Goal: Download file/media

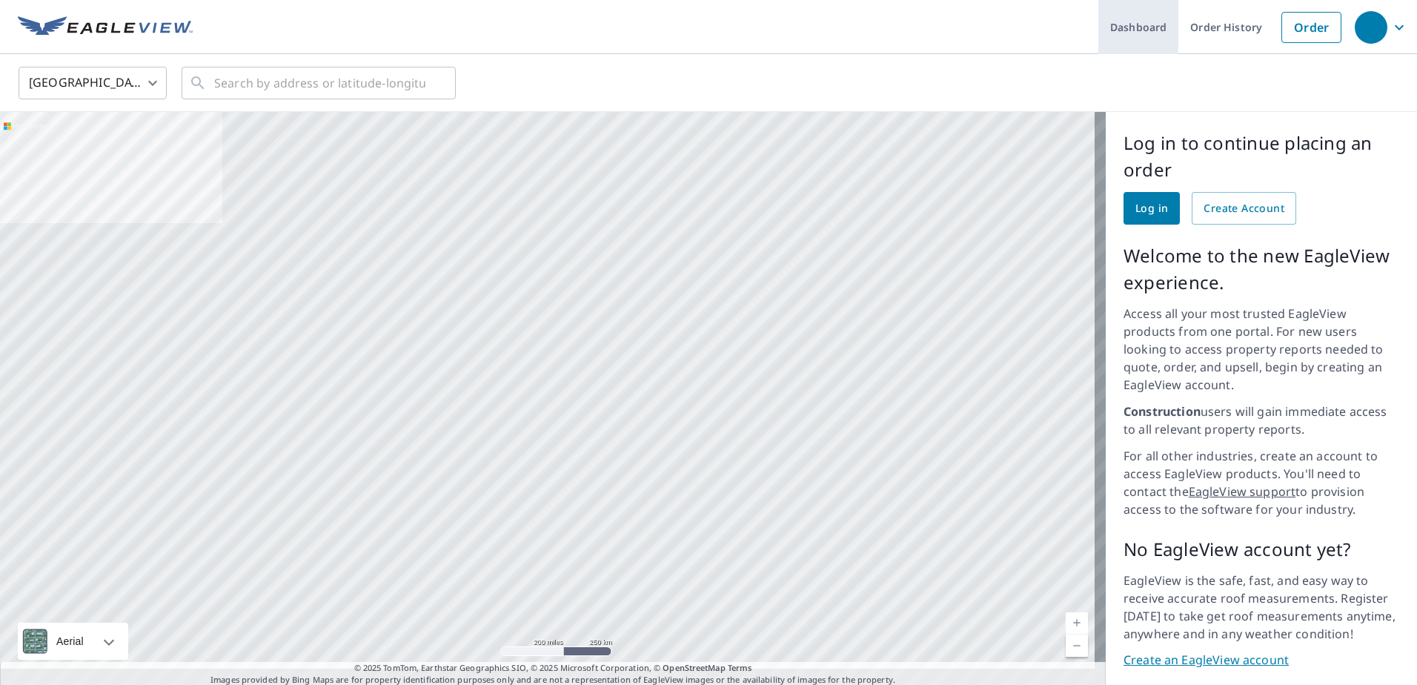
click at [1132, 24] on link "Dashboard" at bounding box center [1138, 27] width 80 height 54
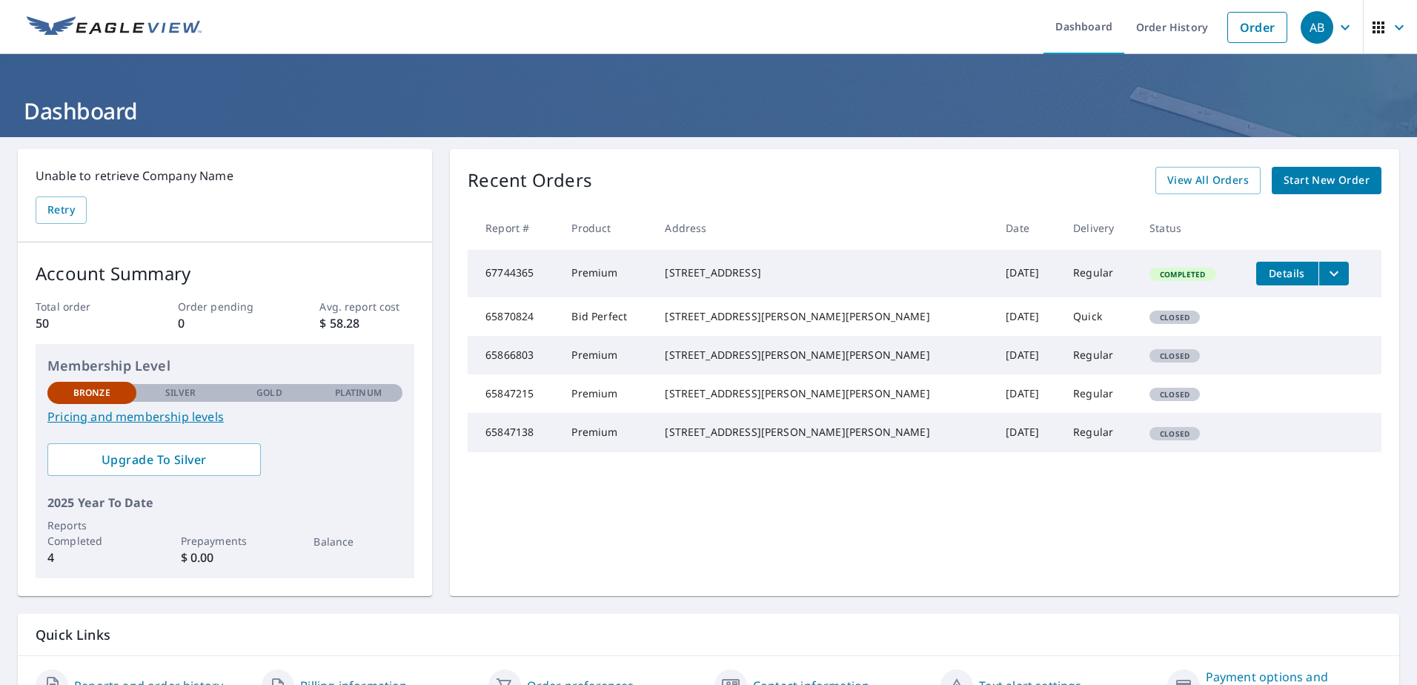
click at [1325, 276] on icon "filesDropdownBtn-67744365" at bounding box center [1334, 274] width 18 height 18
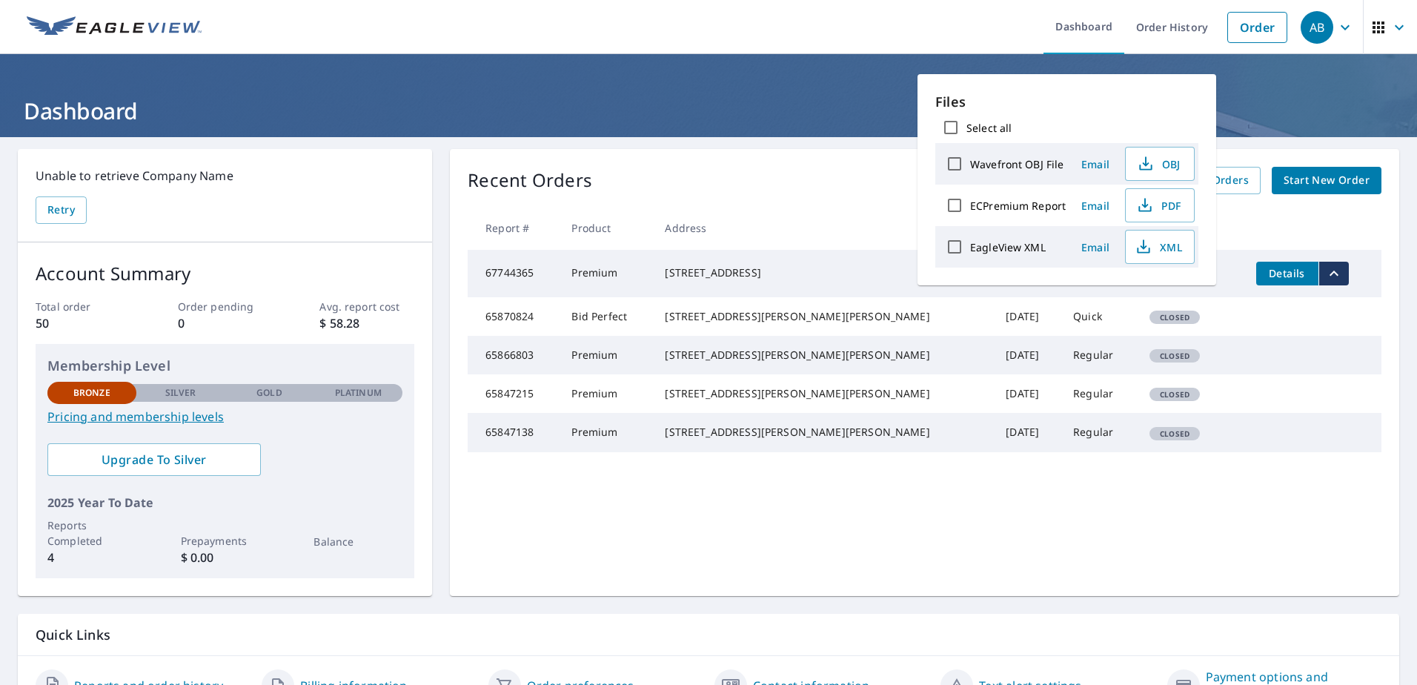
click at [958, 205] on input "ECPremium Report" at bounding box center [954, 205] width 31 height 31
checkbox input "true"
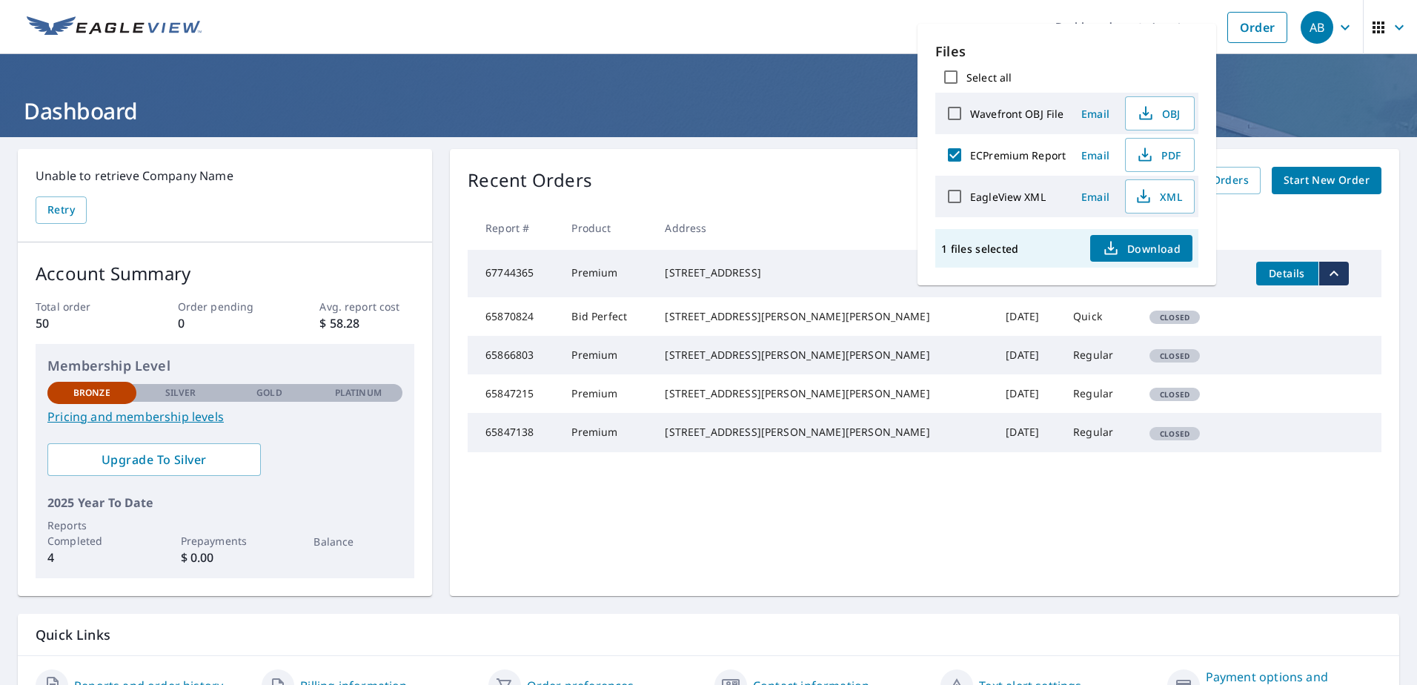
click at [1154, 248] on span "Download" at bounding box center [1141, 248] width 79 height 18
